Goal: Information Seeking & Learning: Learn about a topic

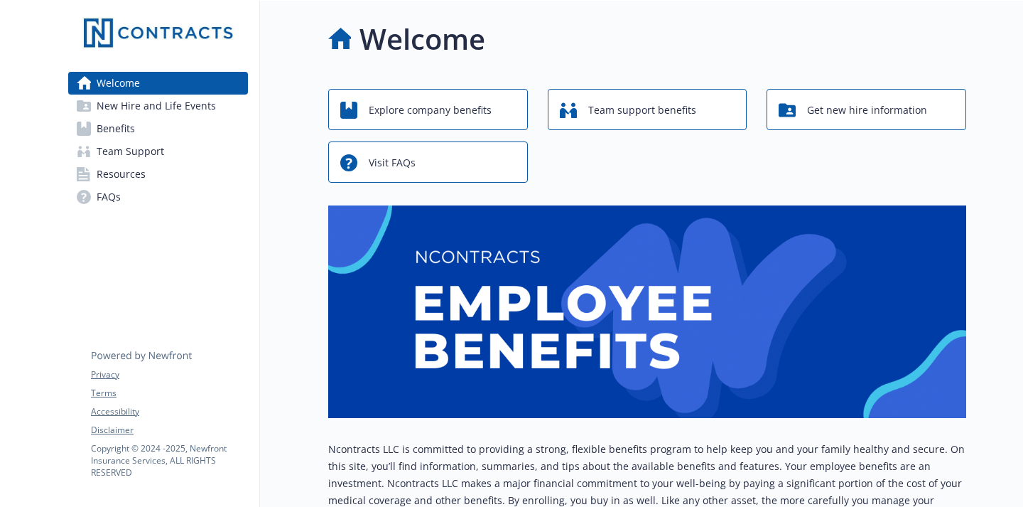
click at [134, 106] on span "New Hire and Life Events" at bounding box center [156, 105] width 119 height 23
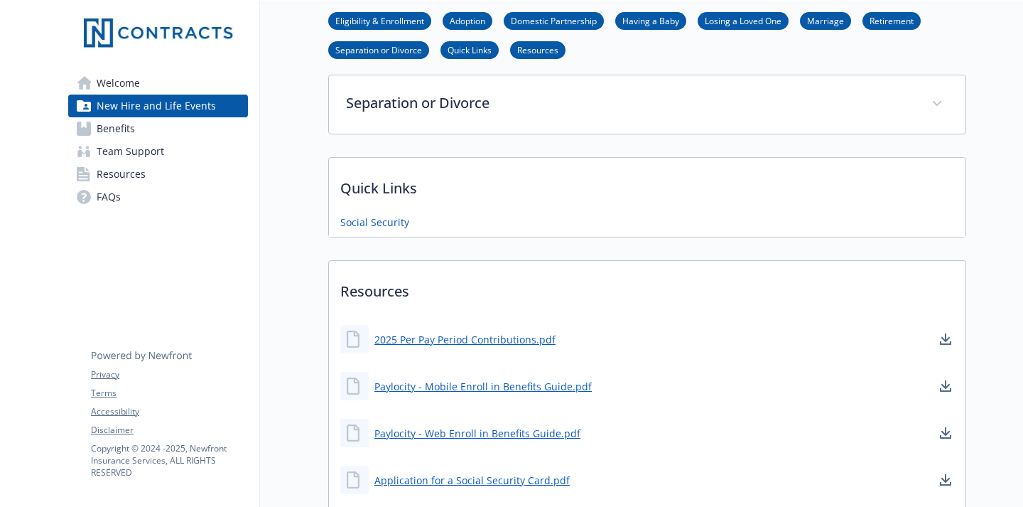
scroll to position [688, 0]
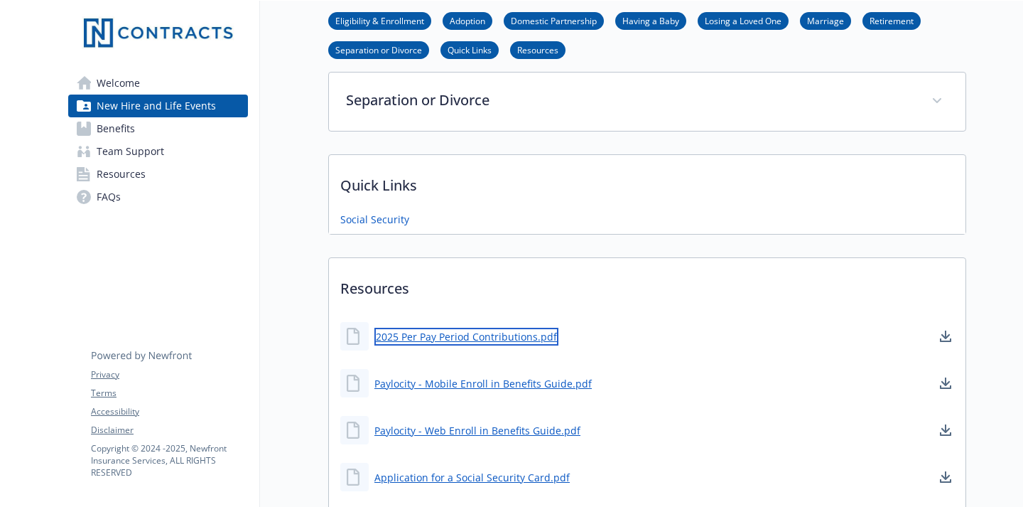
click at [508, 335] on link "2025 Per Pay Period Contributions.pdf" at bounding box center [466, 337] width 184 height 18
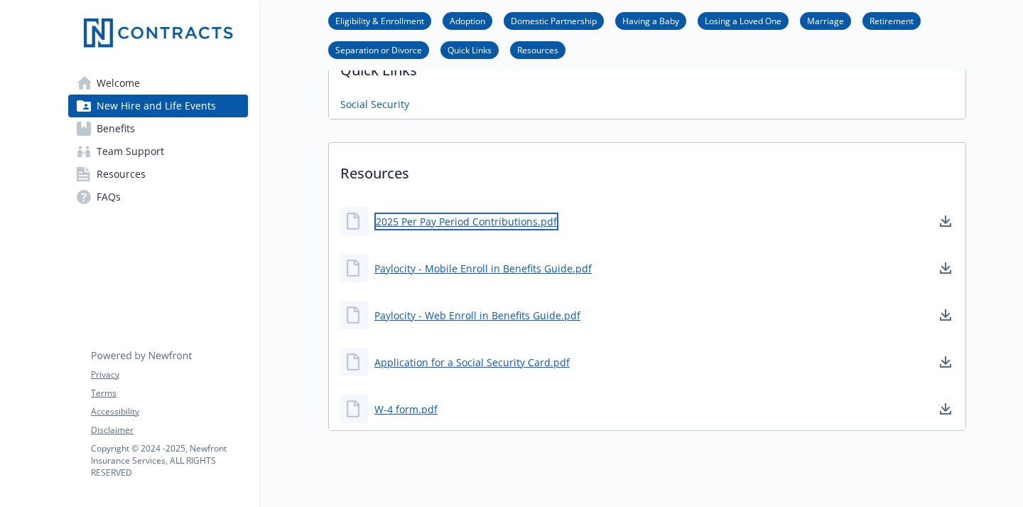
scroll to position [805, 0]
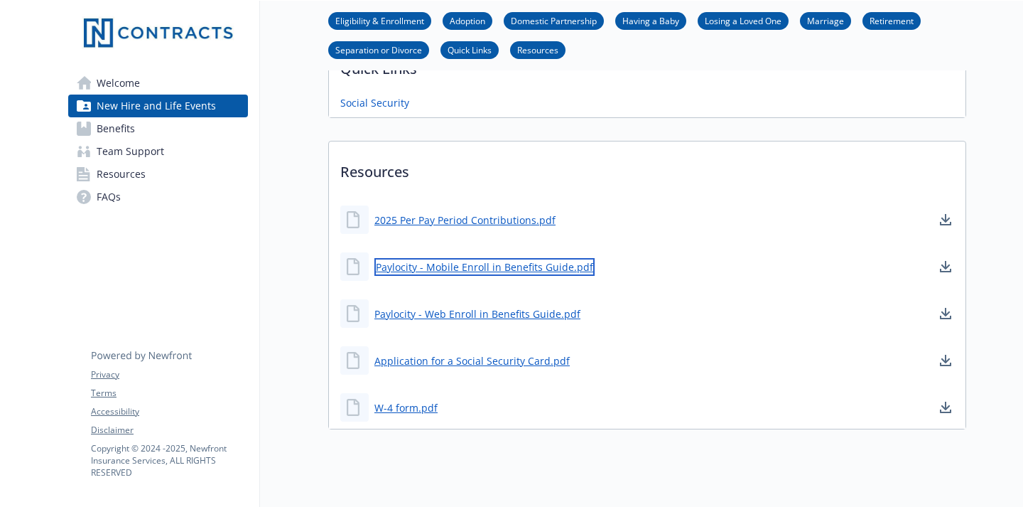
click at [516, 266] on link "Paylocity - Mobile Enroll in Benefits Guide.pdf" at bounding box center [484, 267] width 220 height 18
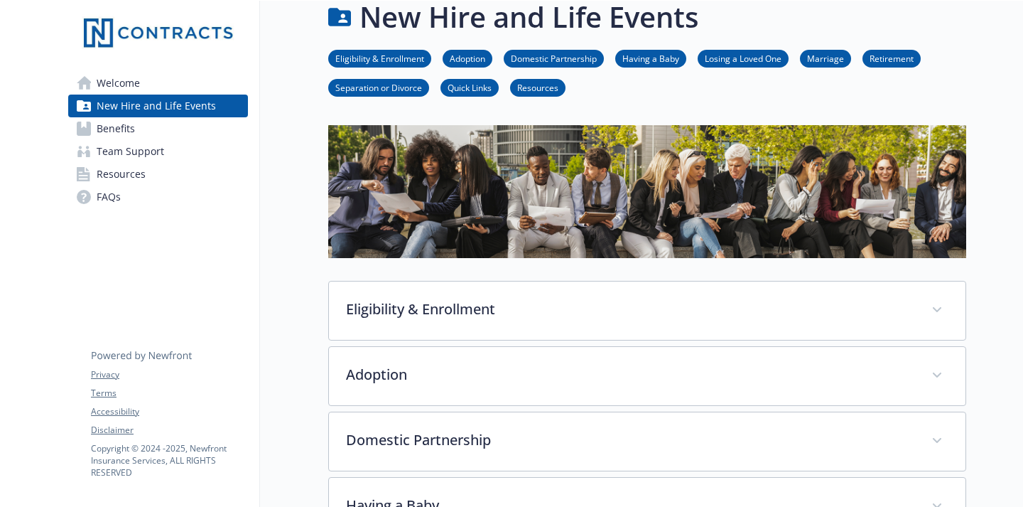
scroll to position [21, 0]
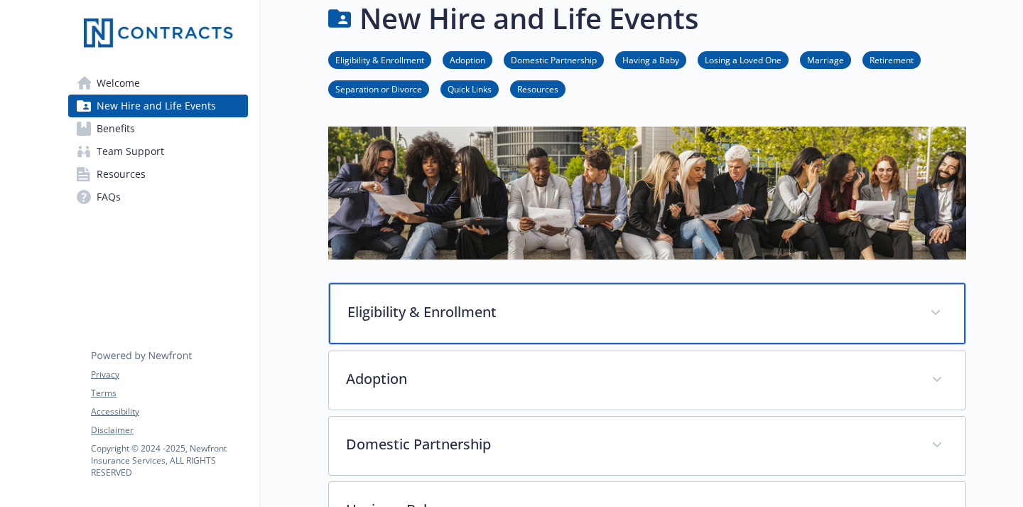
click at [467, 311] on p "Eligibility & Enrollment" at bounding box center [630, 311] width 566 height 21
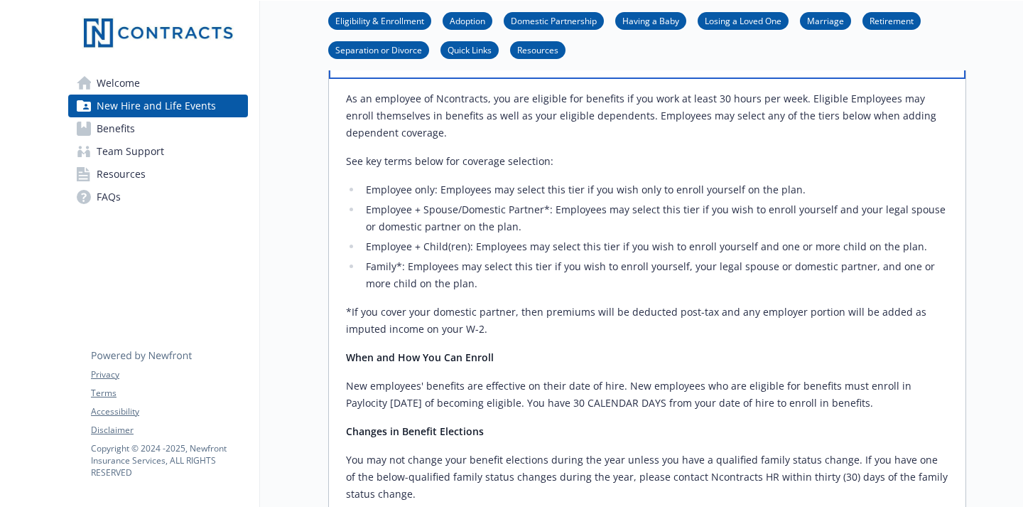
scroll to position [293, 0]
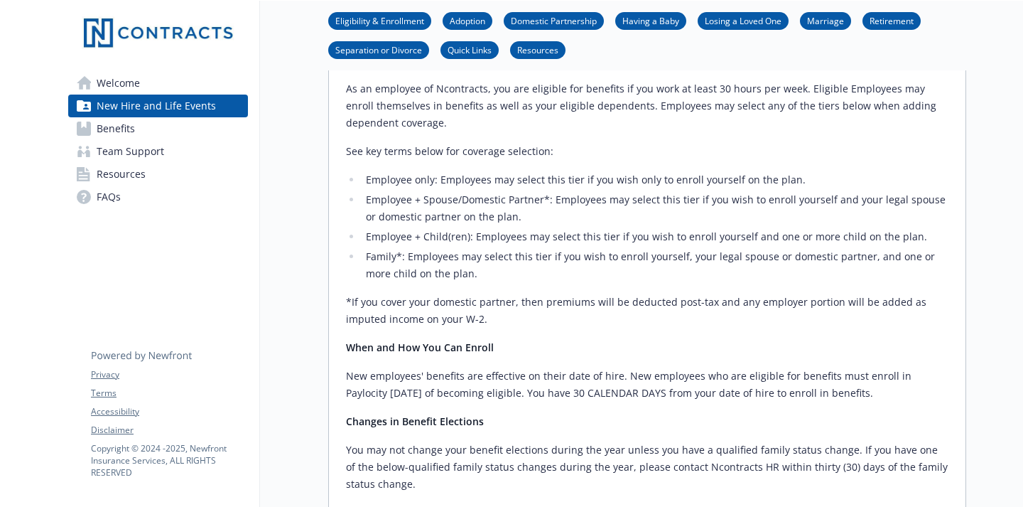
click at [121, 134] on span "Benefits" at bounding box center [116, 128] width 38 height 23
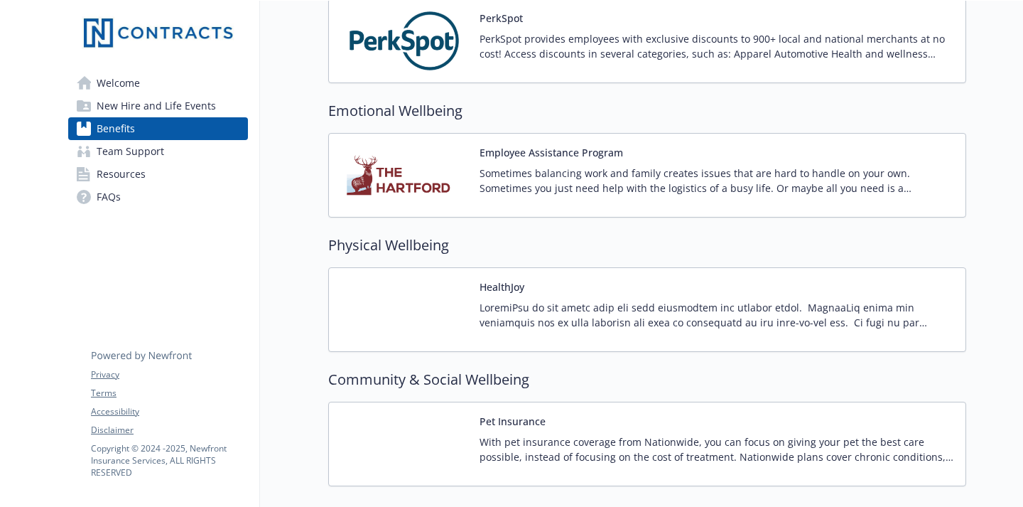
scroll to position [1868, 0]
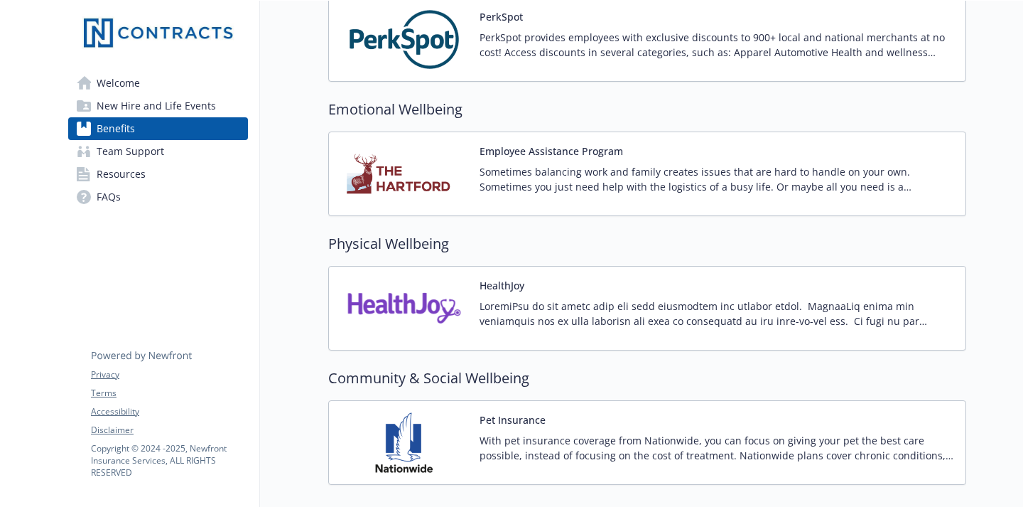
click at [473, 301] on div "HealthJoy" at bounding box center [647, 308] width 614 height 60
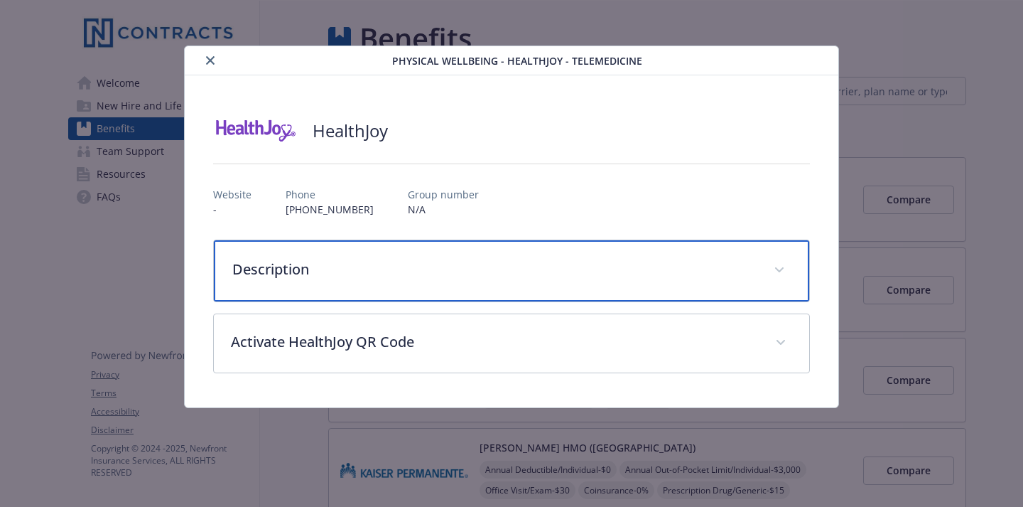
click at [800, 268] on div "Description" at bounding box center [511, 270] width 595 height 61
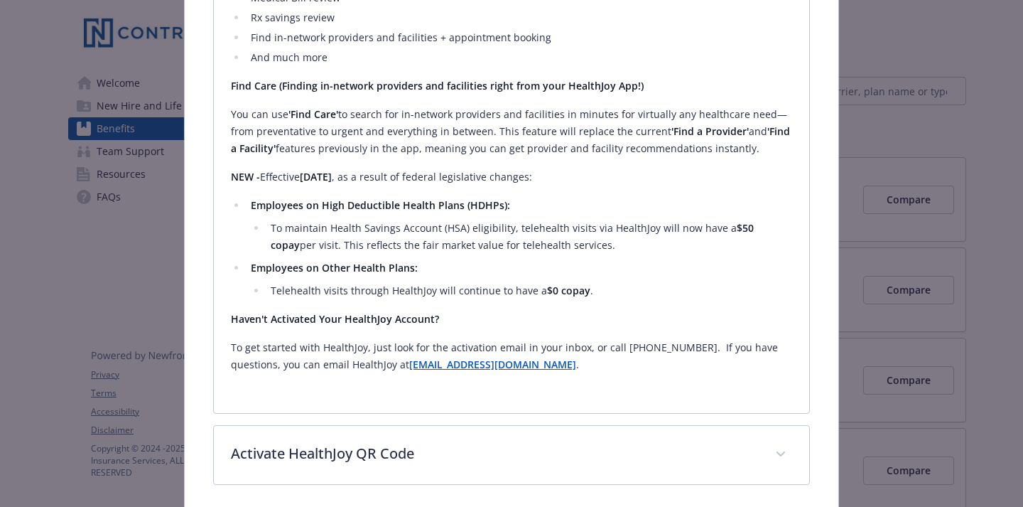
scroll to position [426, 0]
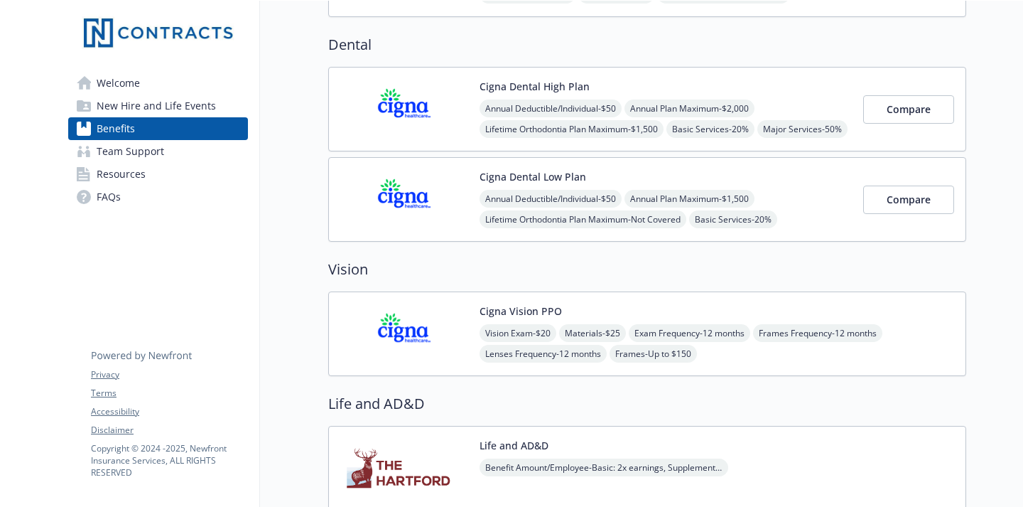
scroll to position [513, 0]
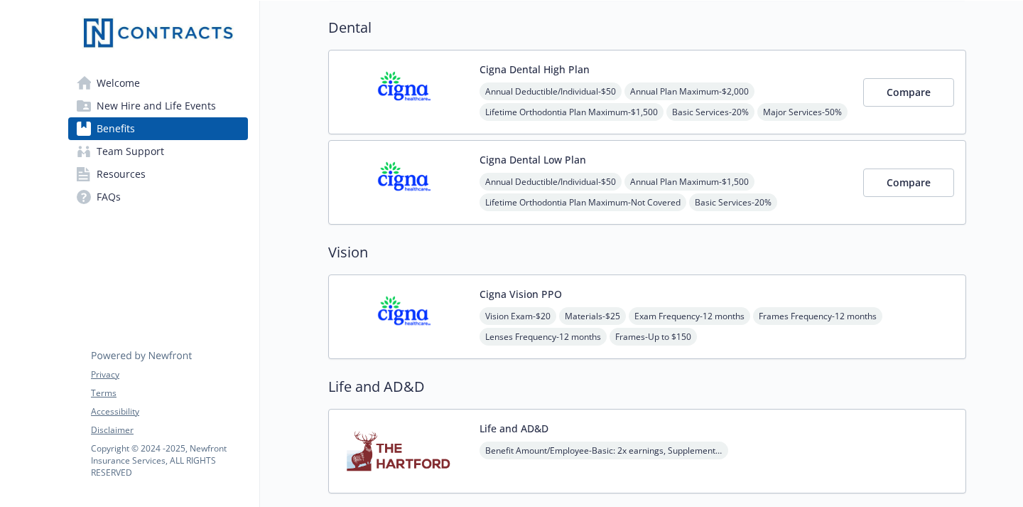
click at [147, 175] on link "Resources" at bounding box center [158, 174] width 180 height 23
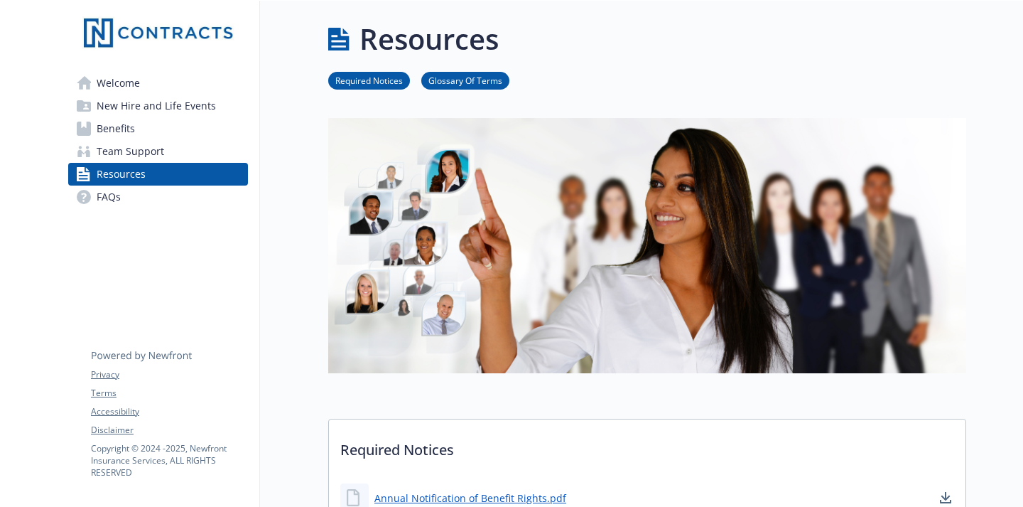
click at [138, 87] on span "Welcome" at bounding box center [118, 83] width 43 height 23
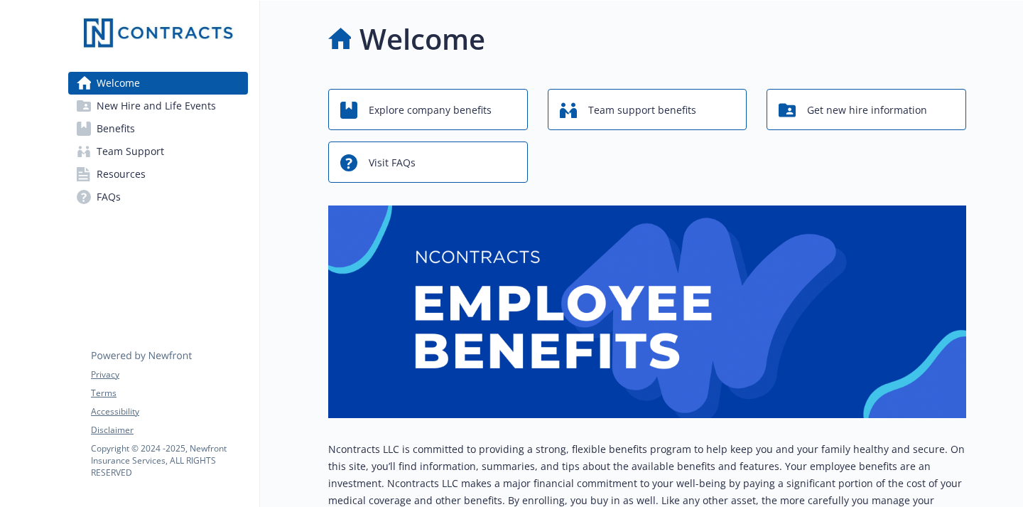
click at [455, 113] on span "Explore company benefits" at bounding box center [430, 110] width 123 height 27
click at [659, 112] on span "Team support benefits" at bounding box center [642, 110] width 108 height 27
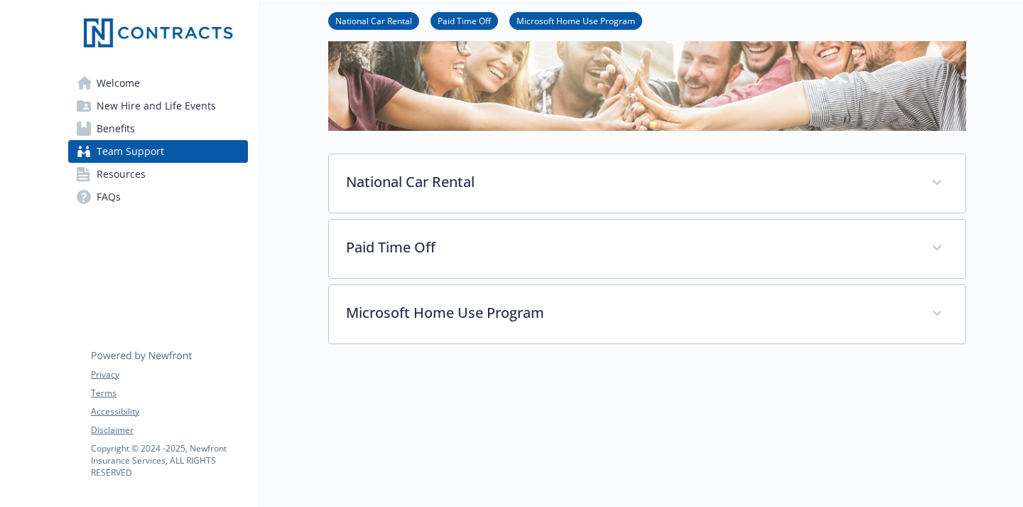
scroll to position [129, 0]
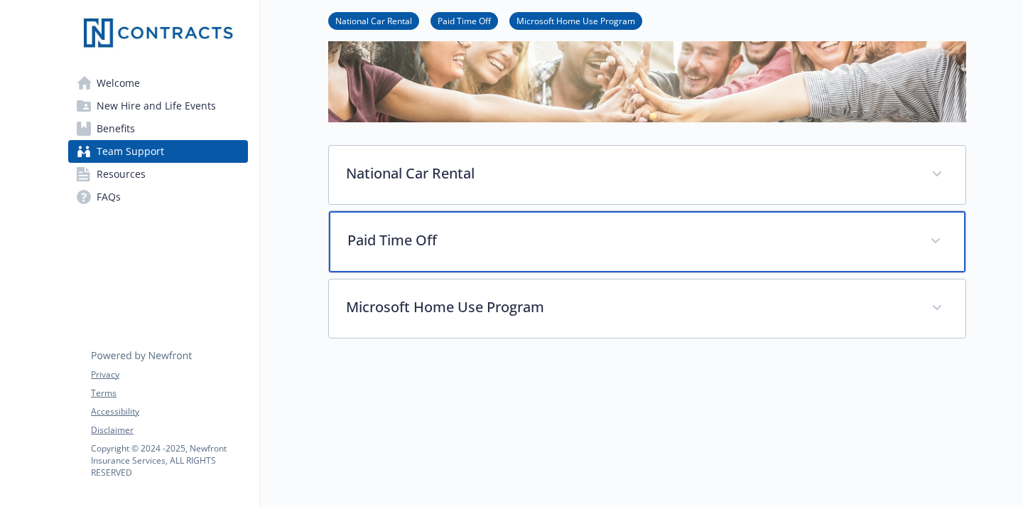
click at [557, 227] on div "Paid Time Off" at bounding box center [647, 241] width 637 height 61
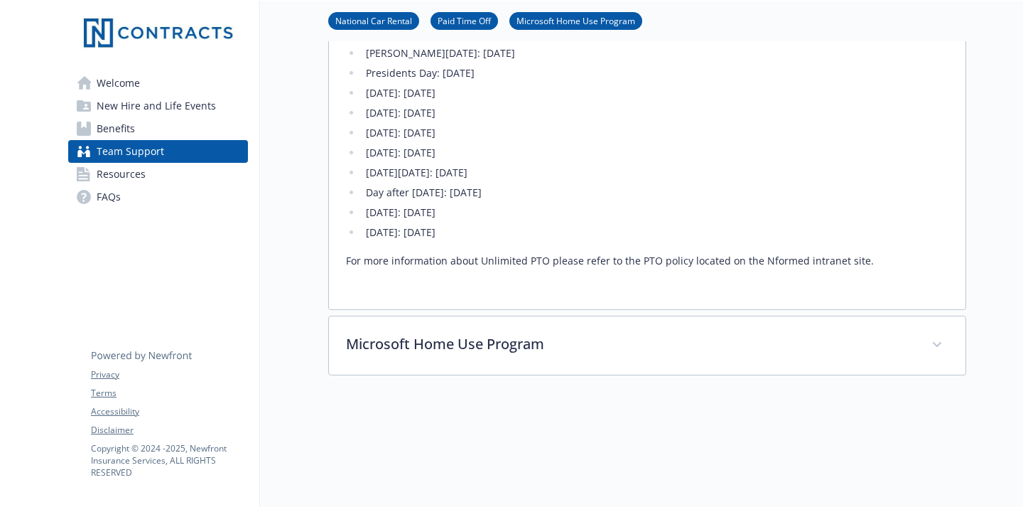
scroll to position [462, 0]
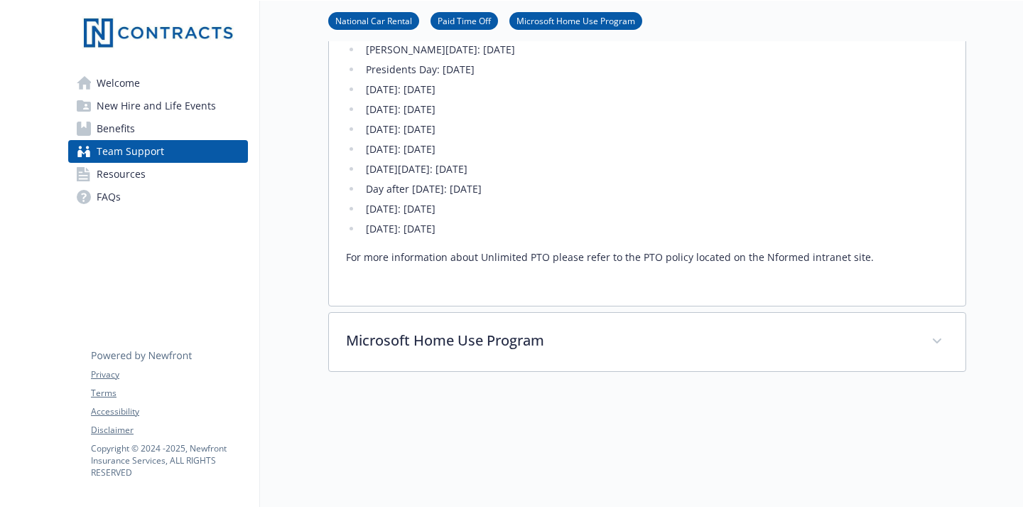
click at [585, 256] on p "For more information about Unlimited PTO please refer to the PTO policy located…" at bounding box center [647, 257] width 602 height 17
click at [821, 261] on p "For more information about Unlimited PTO please refer to the PTO policy located…" at bounding box center [647, 257] width 602 height 17
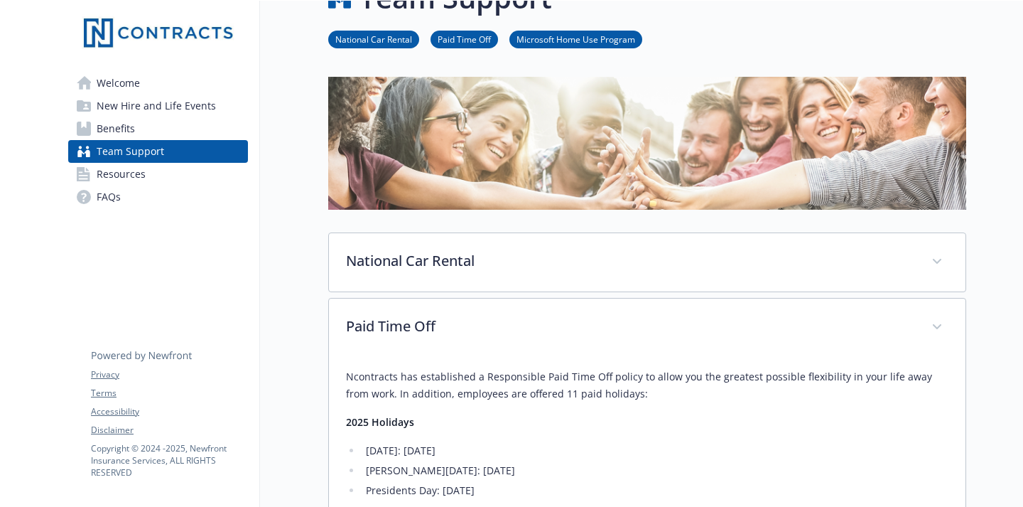
scroll to position [40, 0]
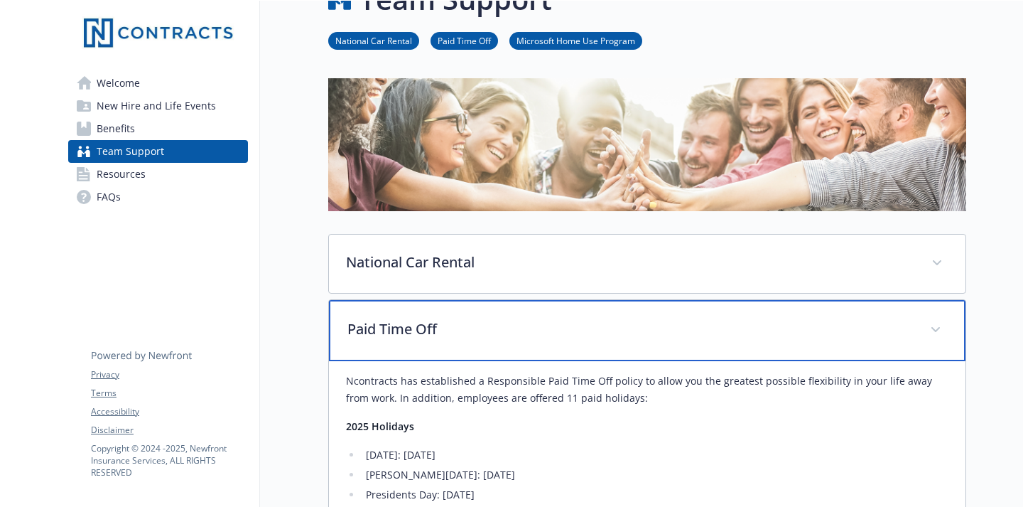
click at [943, 327] on span at bounding box center [935, 329] width 23 height 23
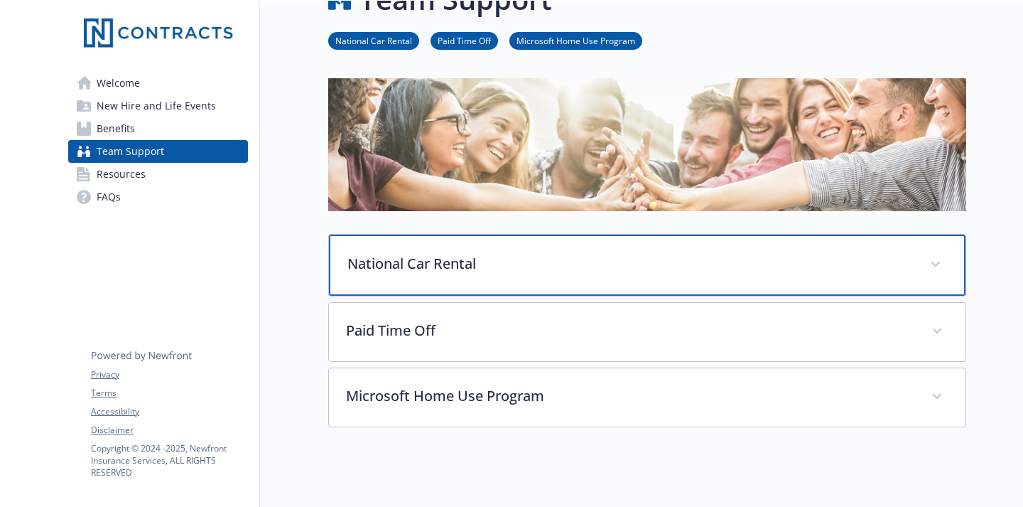
click at [942, 256] on span at bounding box center [935, 264] width 23 height 23
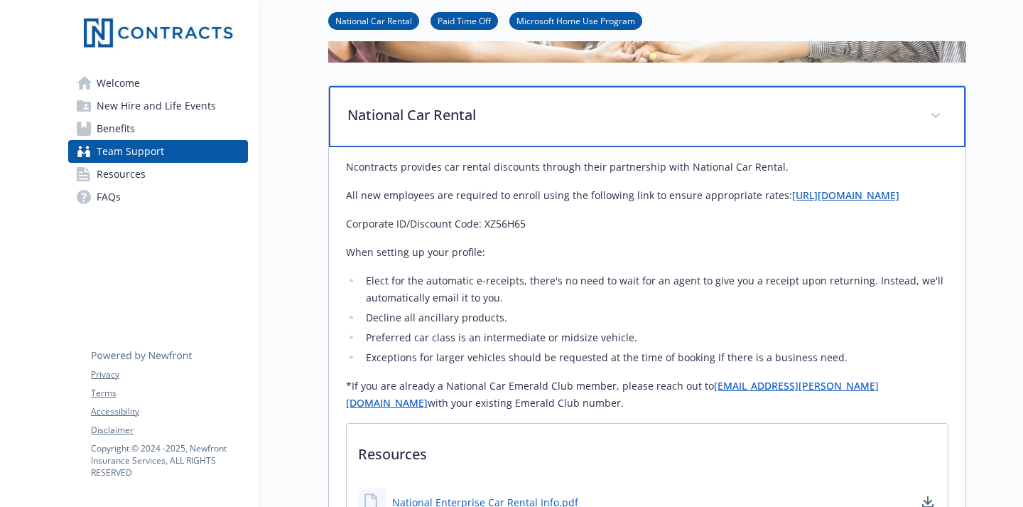
scroll to position [190, 0]
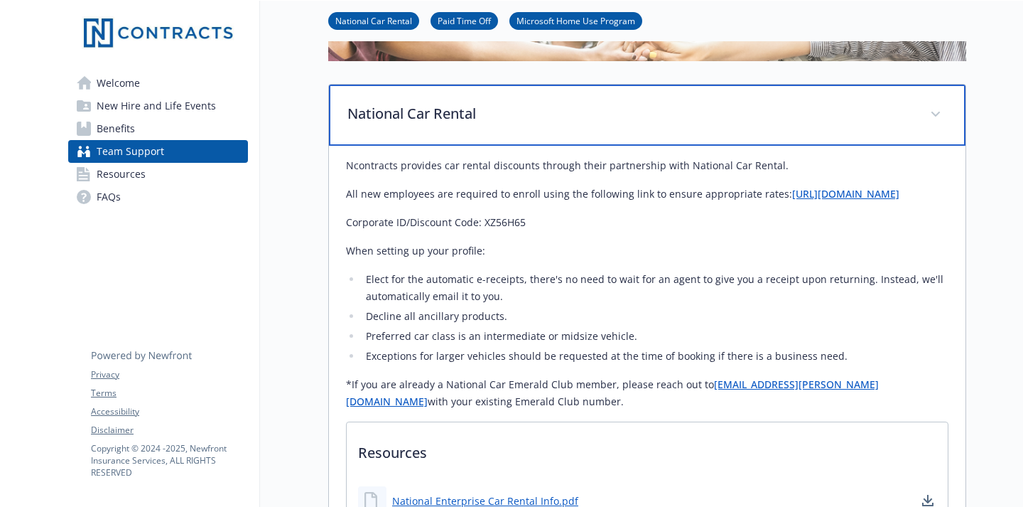
click at [946, 116] on span at bounding box center [935, 114] width 23 height 23
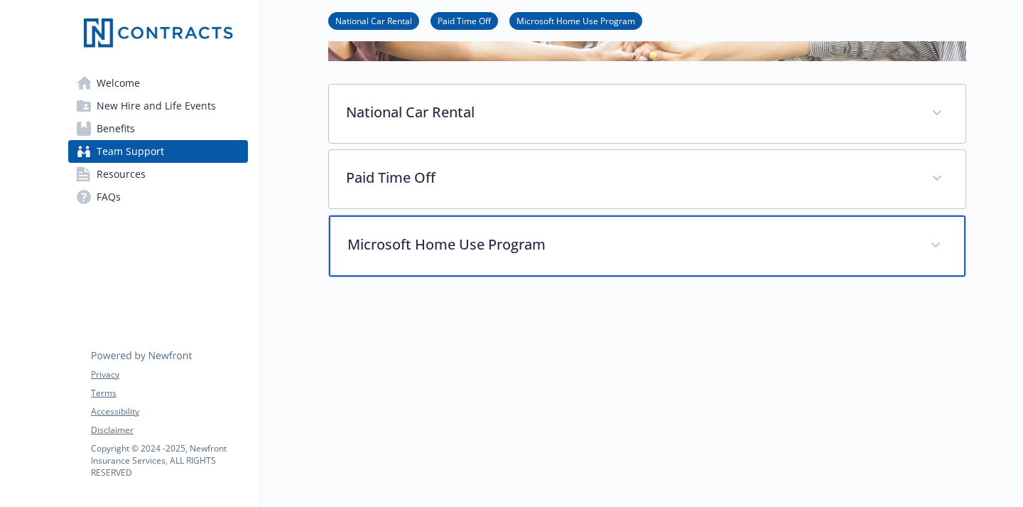
click at [932, 244] on span at bounding box center [935, 245] width 23 height 23
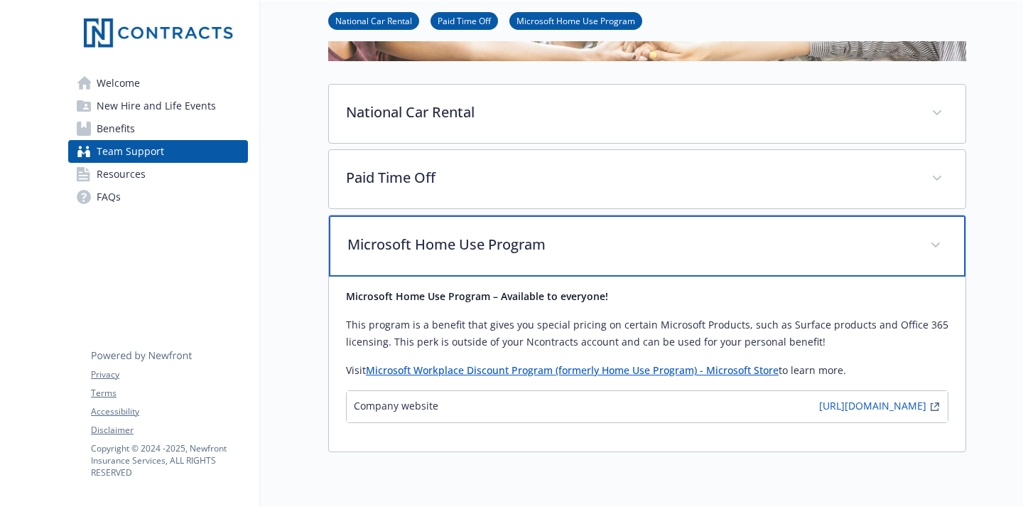
click at [932, 244] on icon at bounding box center [935, 244] width 9 height 5
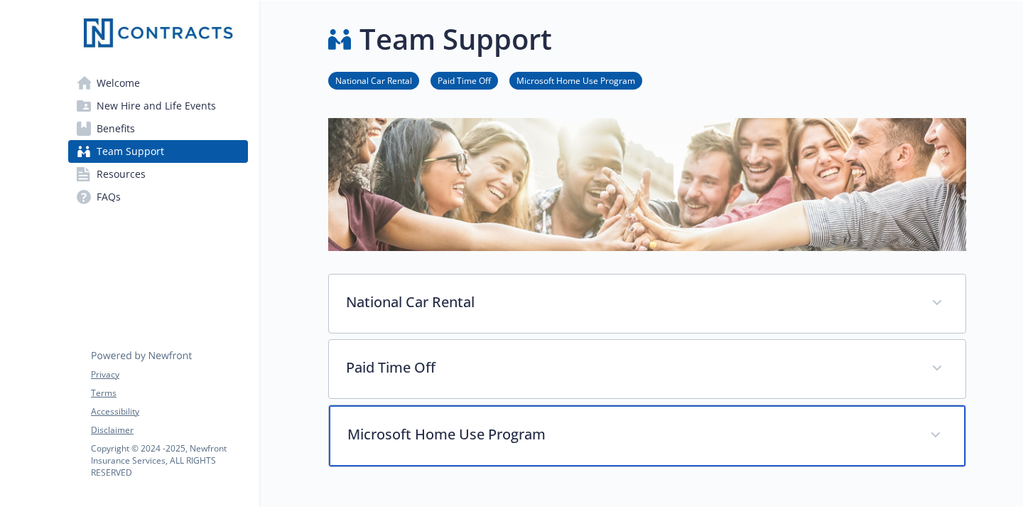
scroll to position [0, 0]
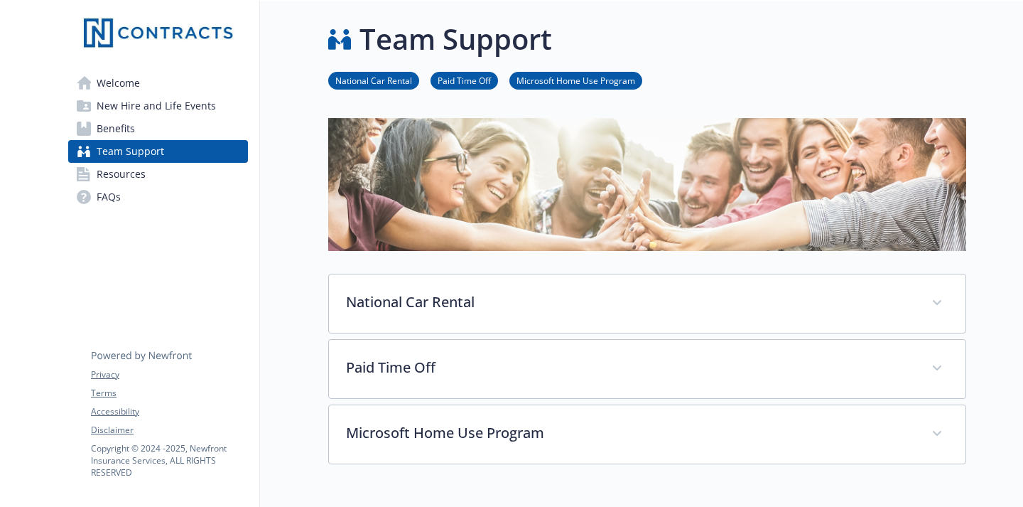
click at [478, 88] on li "Paid Time Off" at bounding box center [464, 81] width 67 height 18
click at [471, 77] on link "Paid Time Off" at bounding box center [464, 79] width 67 height 13
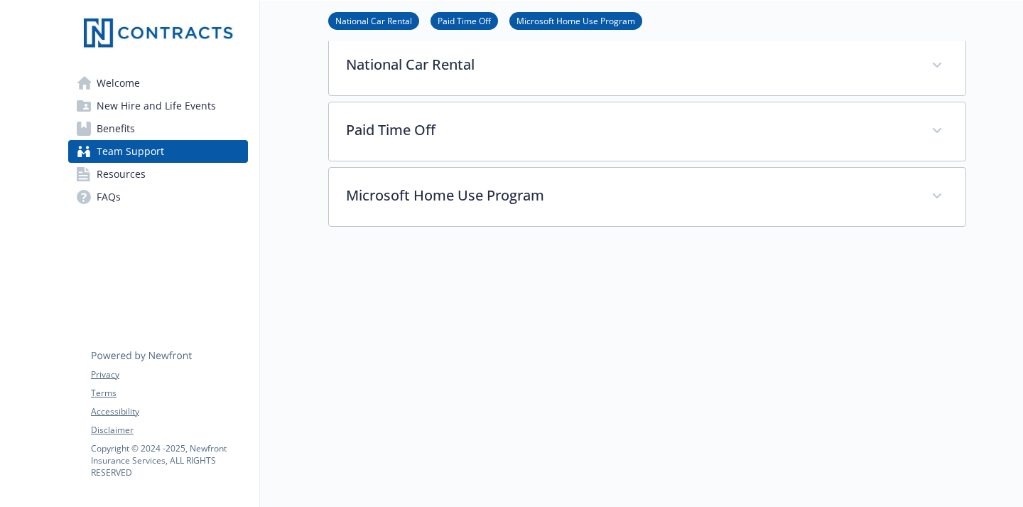
click at [134, 177] on span "Resources" at bounding box center [121, 174] width 49 height 23
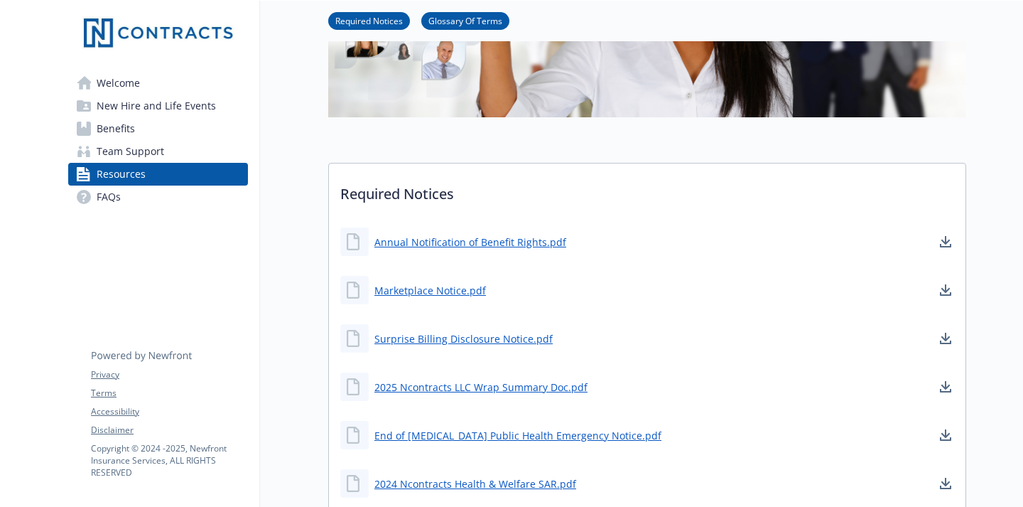
scroll to position [287, 0]
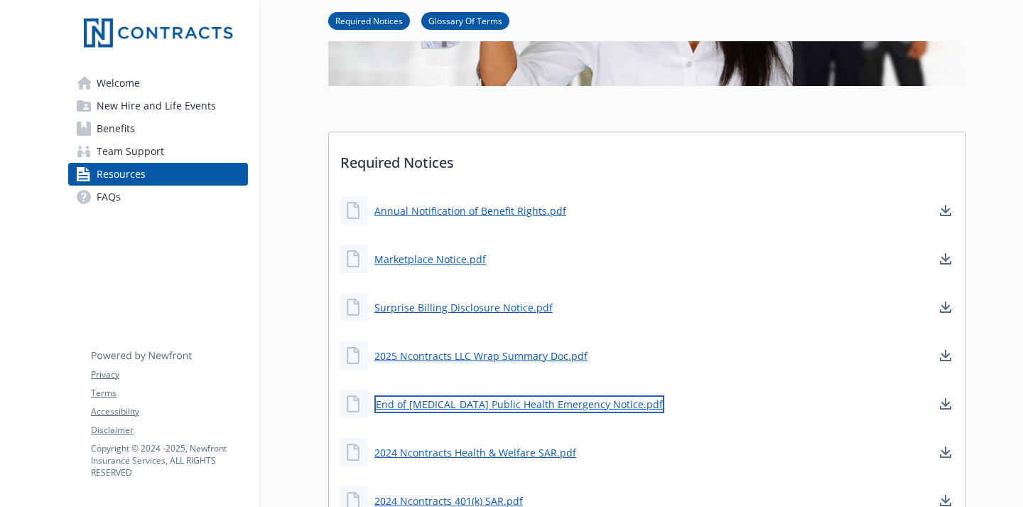
click at [493, 405] on link "End of [MEDICAL_DATA] Public Health Emergency Notice.pdf" at bounding box center [519, 404] width 290 height 18
